Goal: Use online tool/utility: Utilize a website feature to perform a specific function

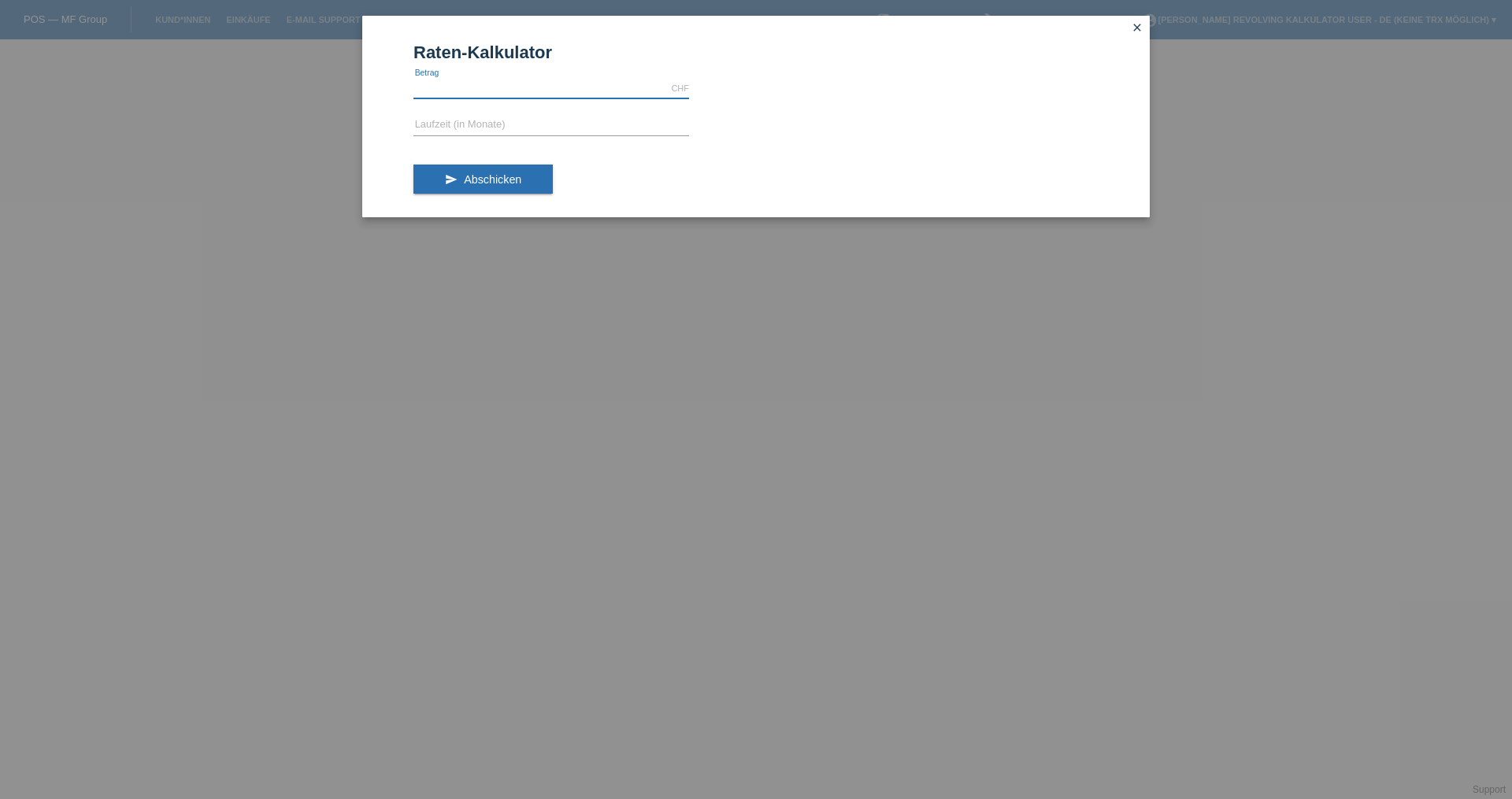
click at [513, 85] on input "text" at bounding box center [551, 88] width 276 height 20
type input "1485.00"
click at [449, 128] on input "text" at bounding box center [551, 126] width 276 height 20
type input "6"
click at [482, 177] on span "Abschicken" at bounding box center [493, 180] width 58 height 12
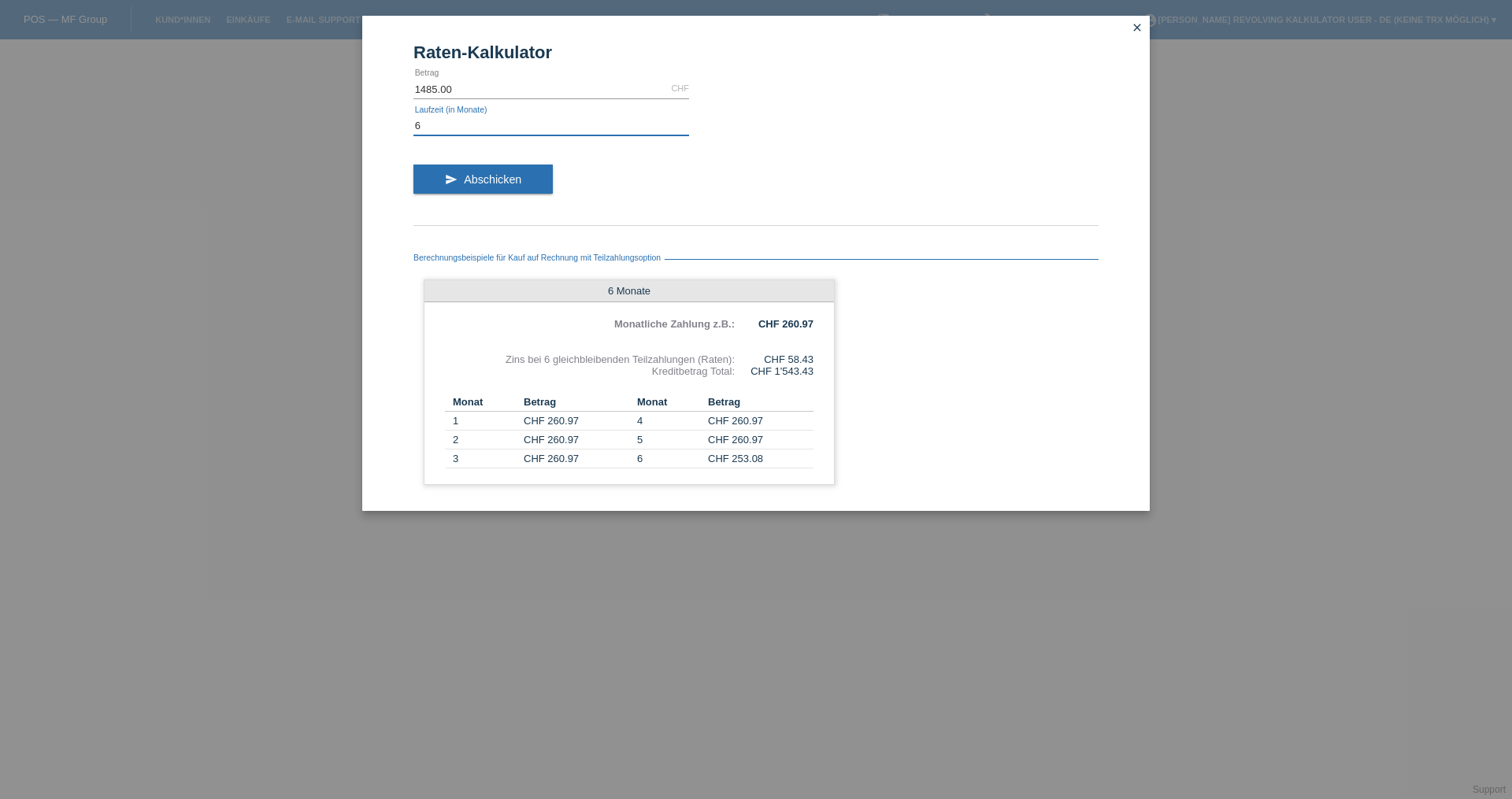
drag, startPoint x: 436, startPoint y: 122, endPoint x: 393, endPoint y: 118, distance: 43.2
click at [393, 118] on div "Raten-Kalkulator 1485.00 CHF error [GEOGRAPHIC_DATA] 6 error Laufzeit (in Monat…" at bounding box center [756, 263] width 787 height 495
type input "3"
click at [500, 186] on button "send Abschicken" at bounding box center [483, 180] width 140 height 30
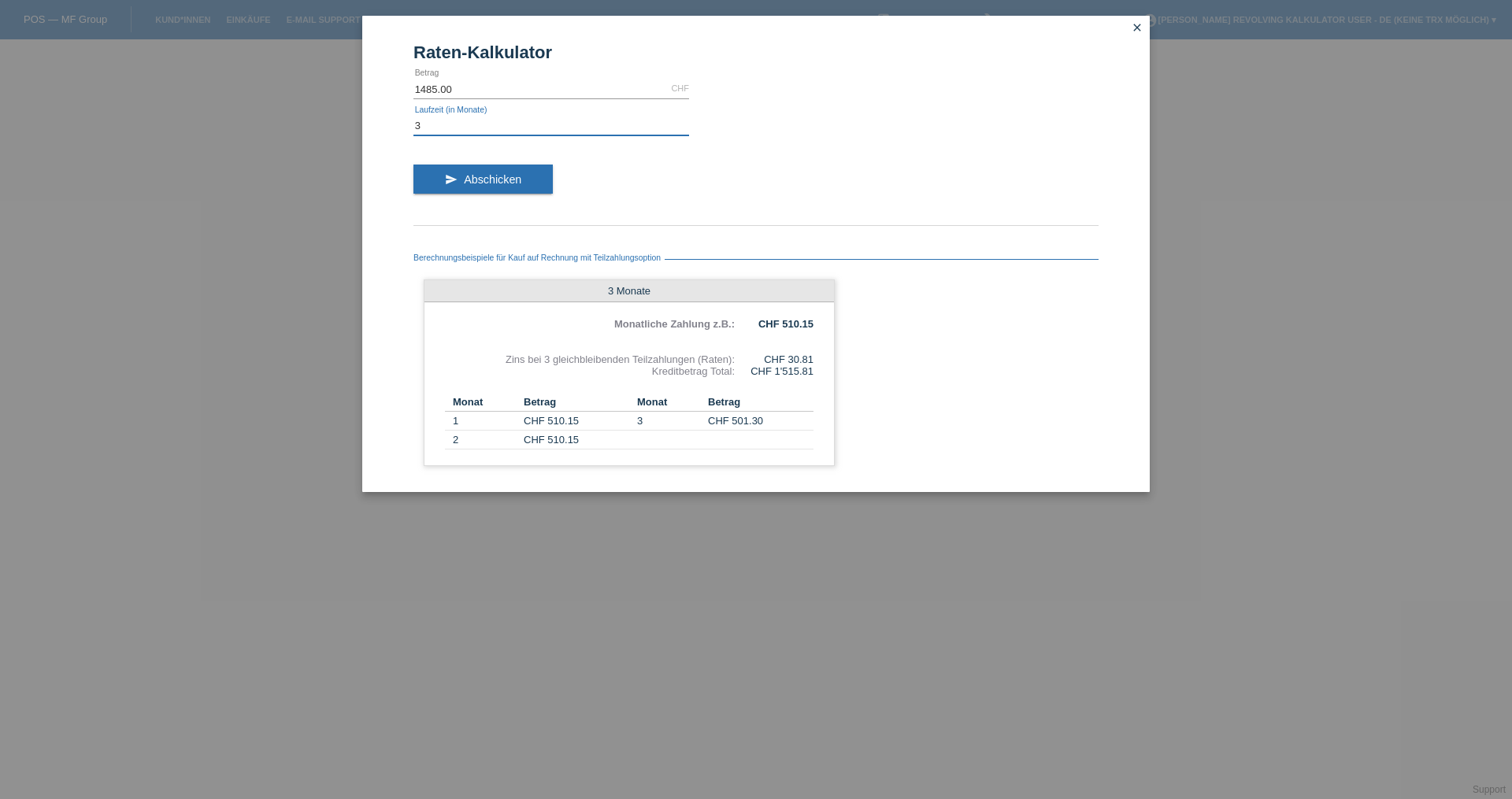
drag, startPoint x: 437, startPoint y: 123, endPoint x: 365, endPoint y: 120, distance: 72.1
click at [380, 120] on div "Raten-Kalkulator 1485.00 CHF error [GEOGRAPHIC_DATA] 3 error Laufzeit (in Monat…" at bounding box center [756, 254] width 787 height 476
type input "10"
click at [466, 181] on span "Abschicken" at bounding box center [493, 180] width 58 height 12
